Goal: Task Accomplishment & Management: Use online tool/utility

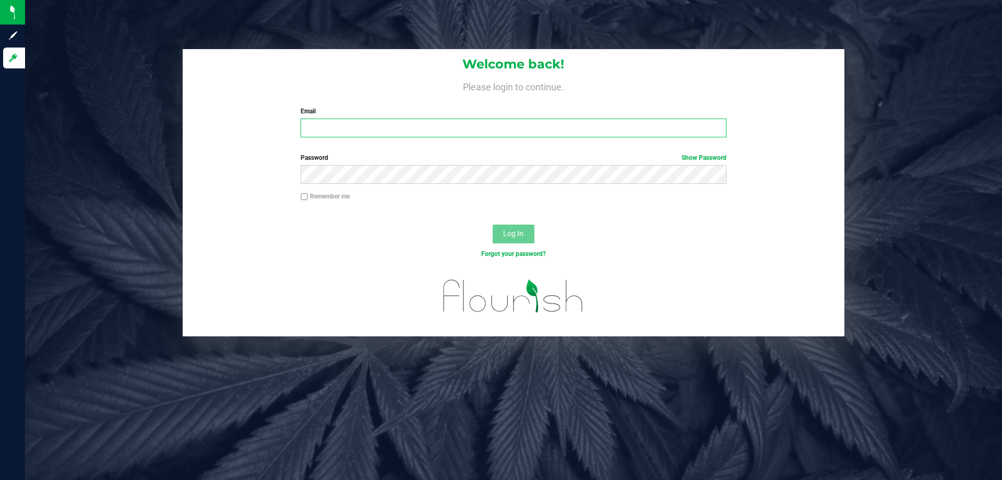
click at [318, 123] on input "Email" at bounding box center [514, 128] width 426 height 19
type input "[EMAIL_ADDRESS][DOMAIN_NAME]"
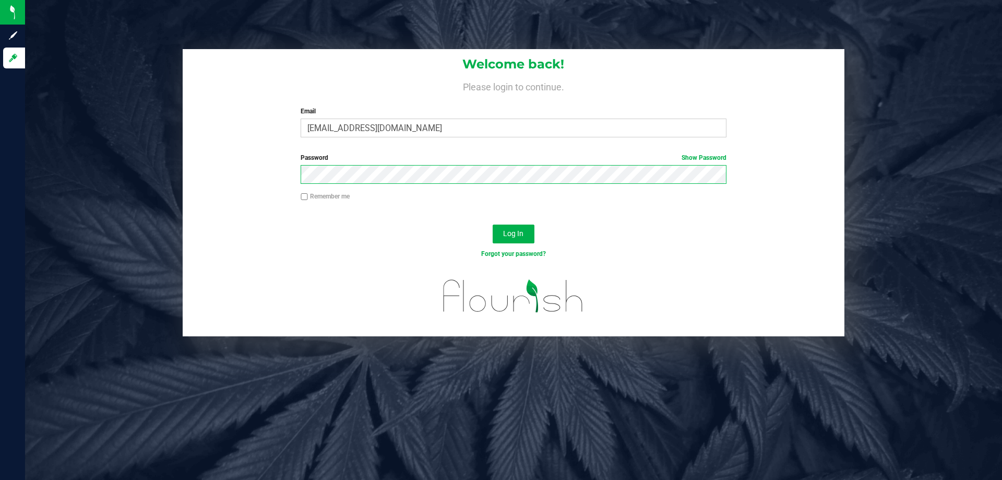
click at [493, 225] on button "Log In" at bounding box center [514, 234] width 42 height 19
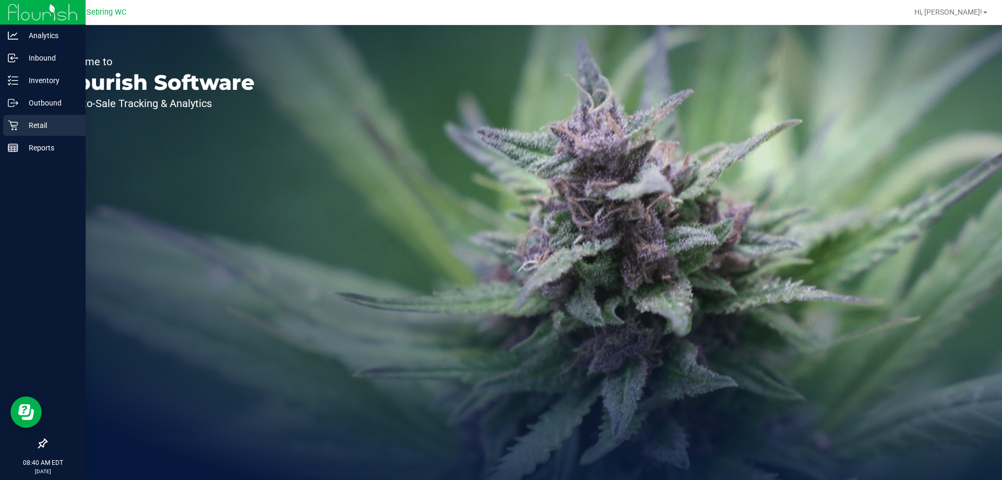
click at [26, 134] on div "Retail" at bounding box center [44, 125] width 82 height 21
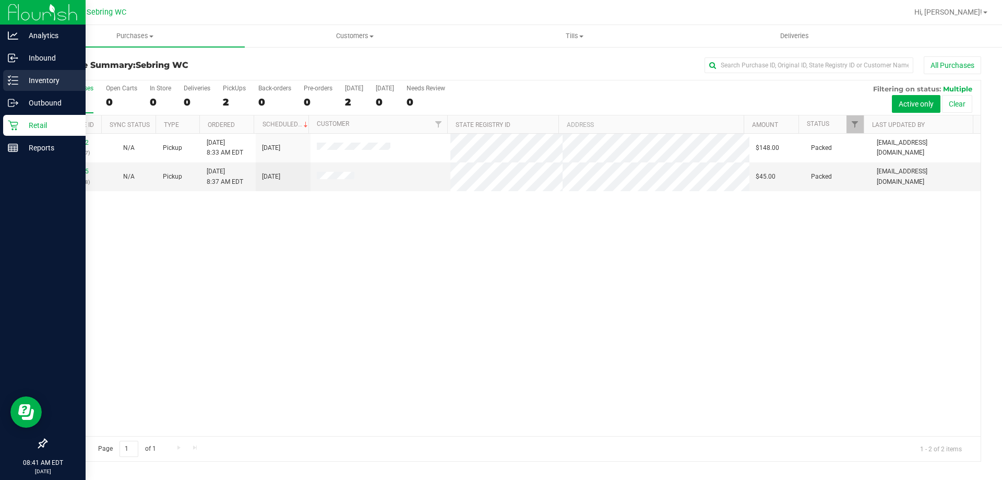
click at [17, 82] on icon at bounding box center [13, 80] width 10 height 10
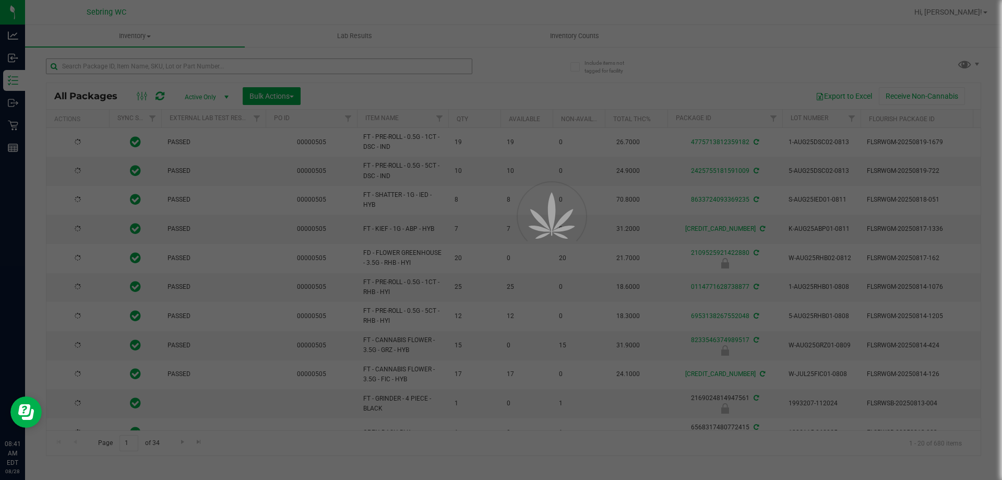
click at [105, 64] on div at bounding box center [501, 240] width 1002 height 480
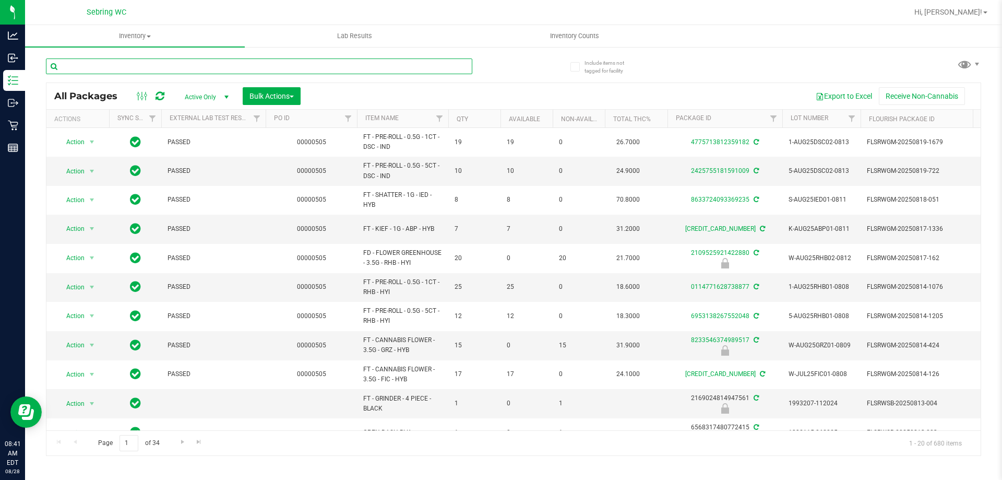
click at [105, 64] on input "text" at bounding box center [259, 66] width 427 height 16
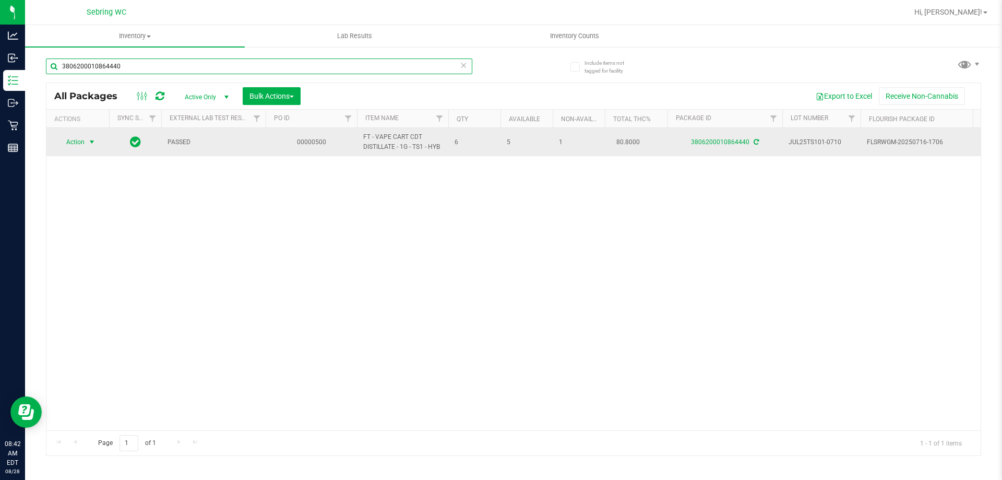
type input "3806200010864440"
click at [79, 144] on span "Action" at bounding box center [71, 142] width 28 height 15
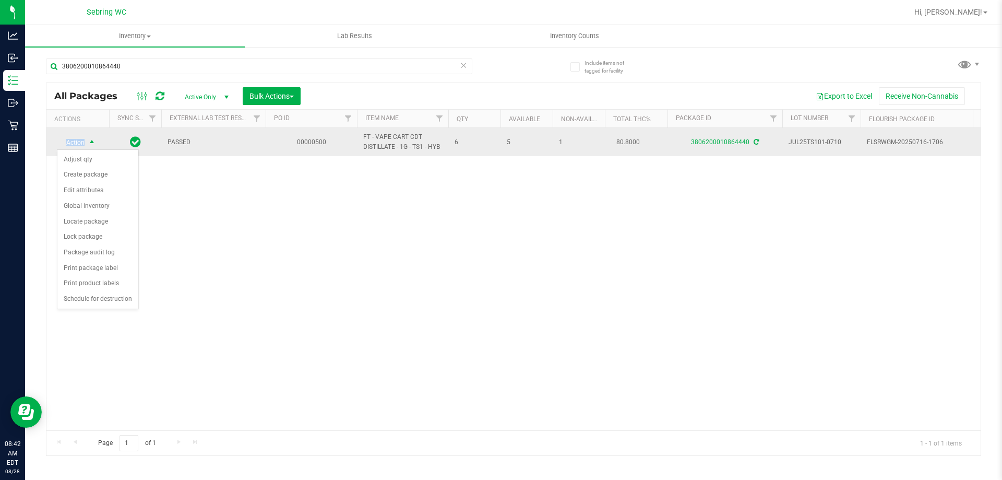
click at [79, 144] on span "Action" at bounding box center [71, 142] width 28 height 15
